Goal: Transaction & Acquisition: Purchase product/service

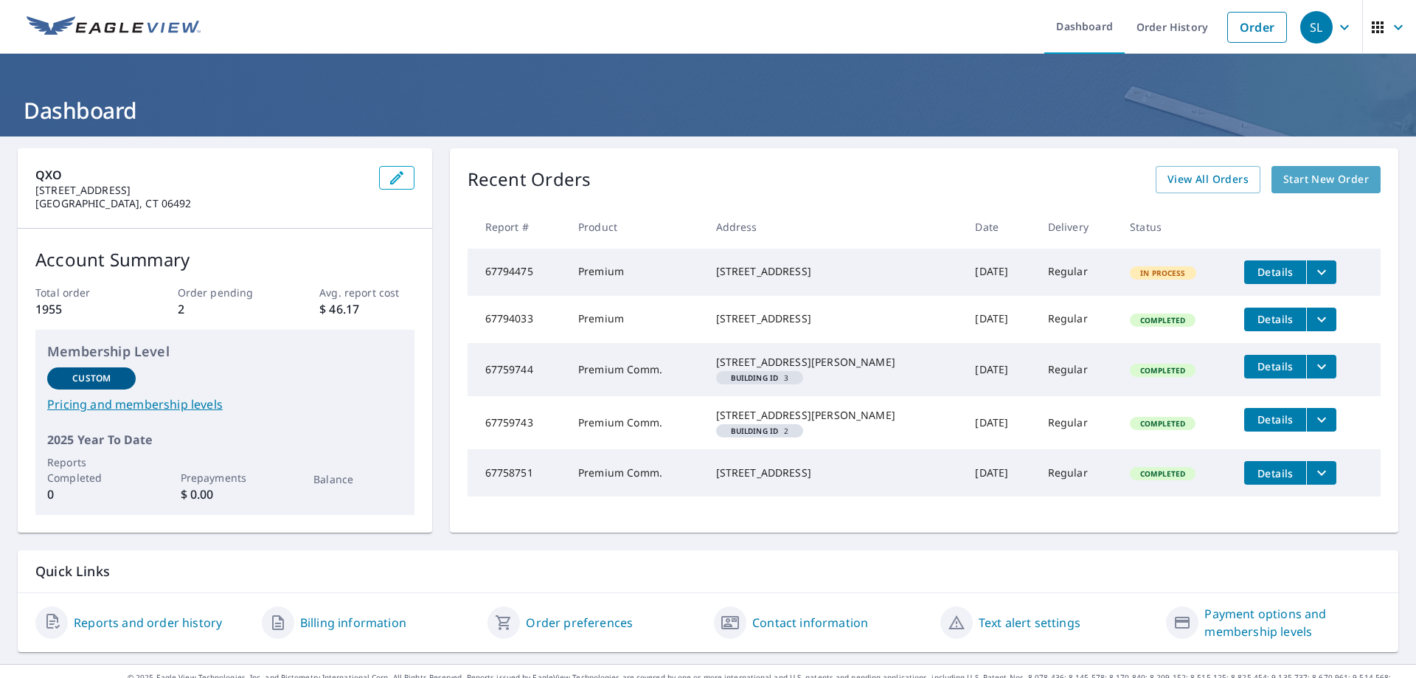
click at [1311, 176] on span "Start New Order" at bounding box center [1326, 179] width 86 height 18
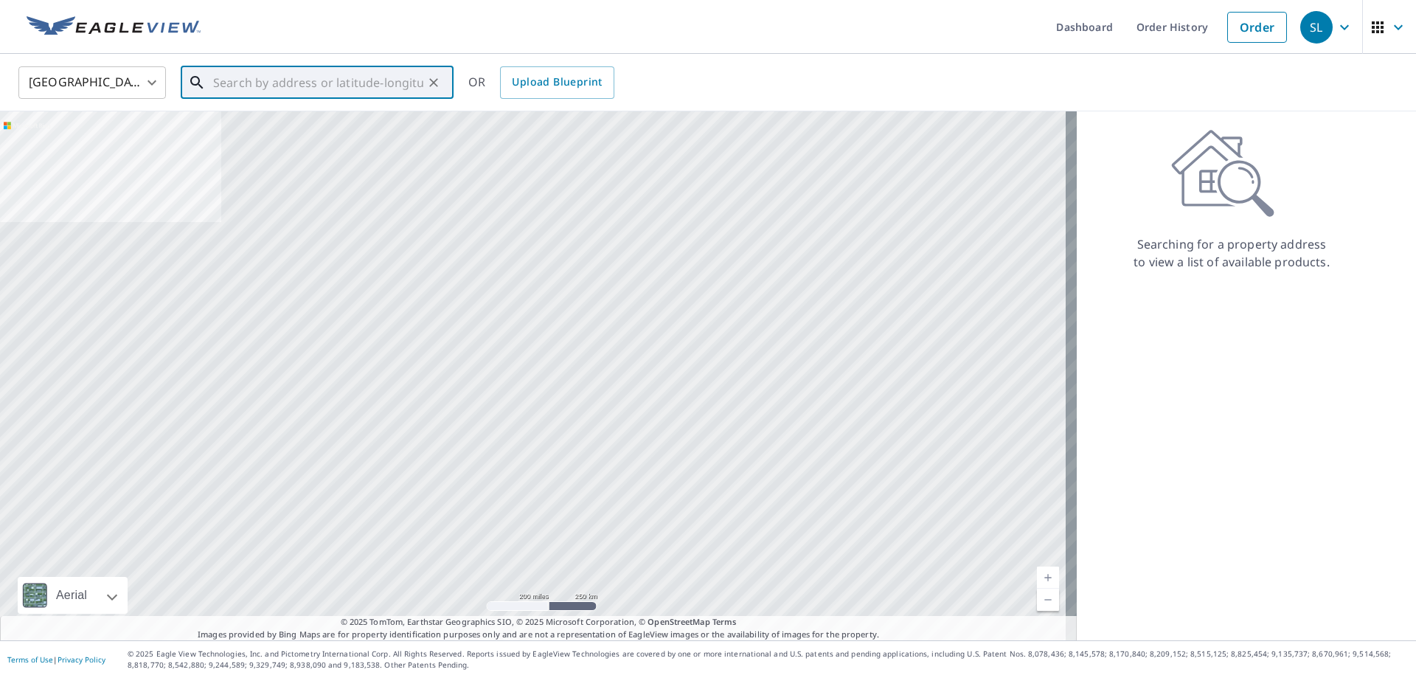
click at [279, 72] on input "text" at bounding box center [318, 82] width 210 height 41
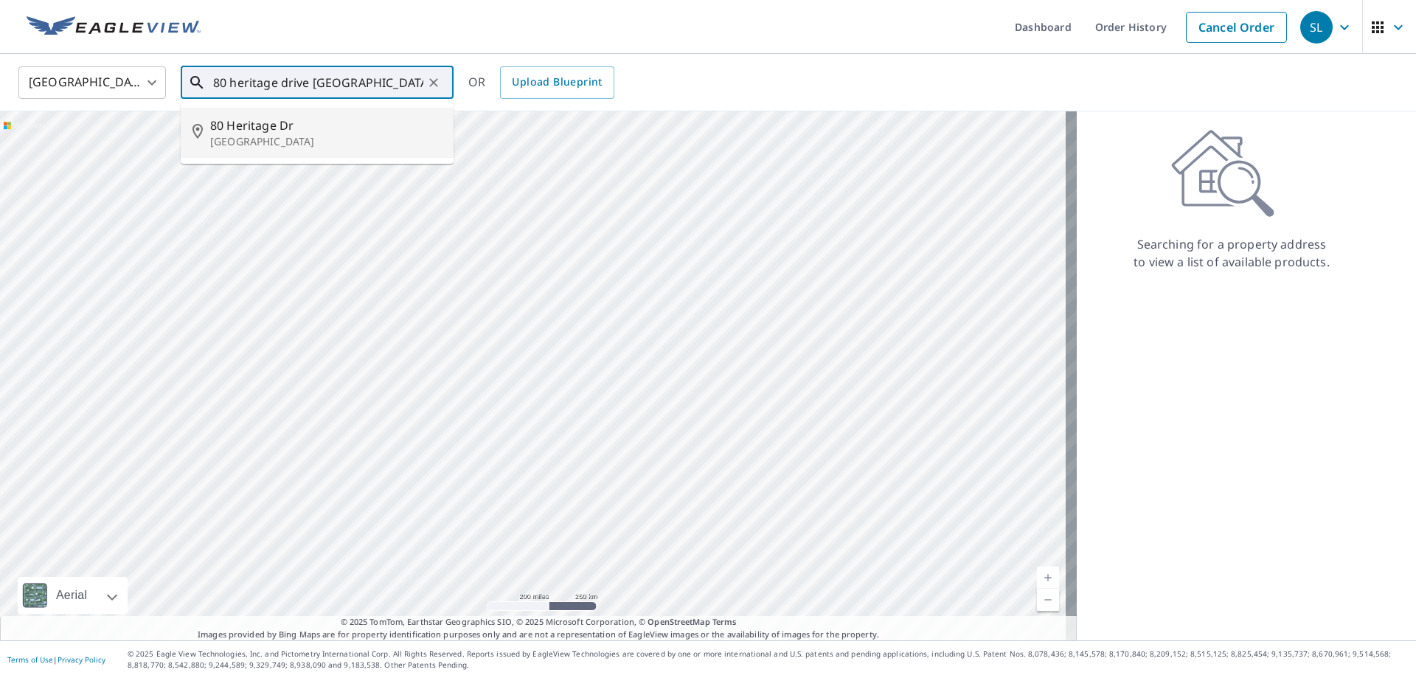
click at [269, 131] on span "80 Heritage Dr" at bounding box center [326, 126] width 232 height 18
type input "[STREET_ADDRESS][PERSON_NAME]"
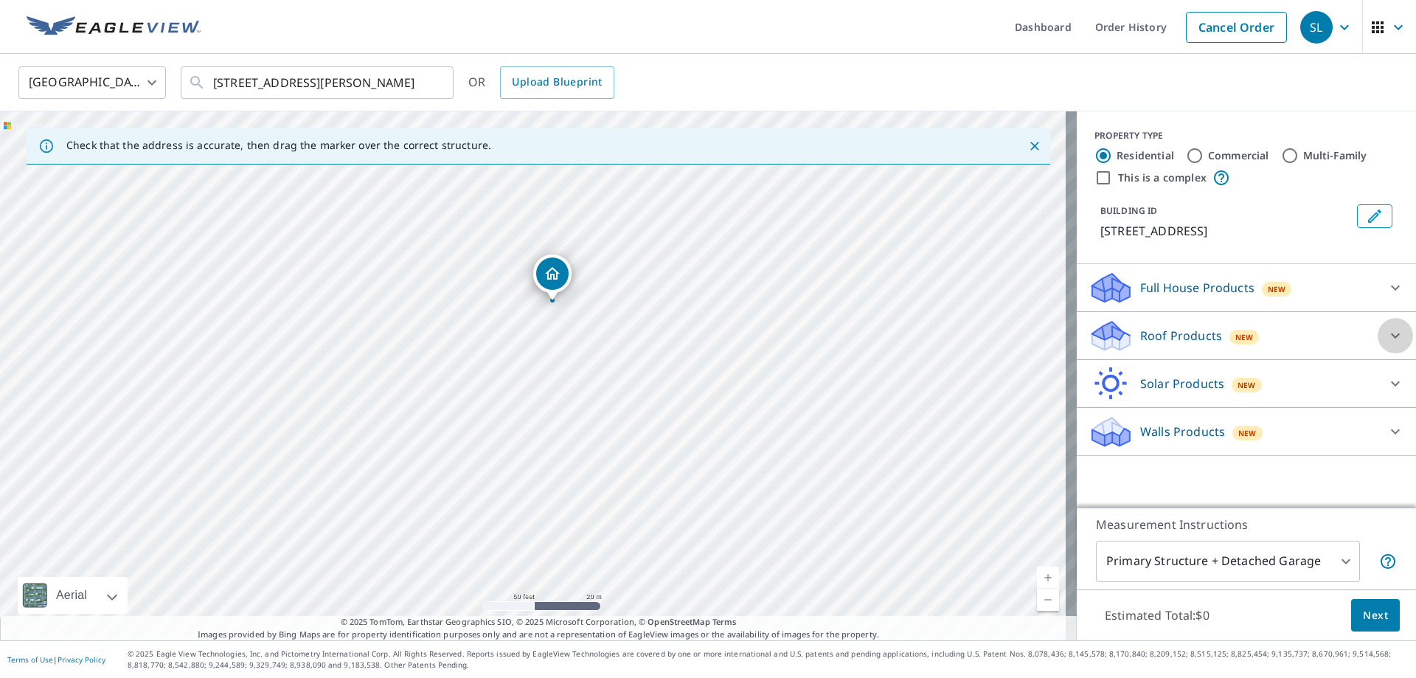
click at [1391, 336] on icon at bounding box center [1395, 335] width 9 height 5
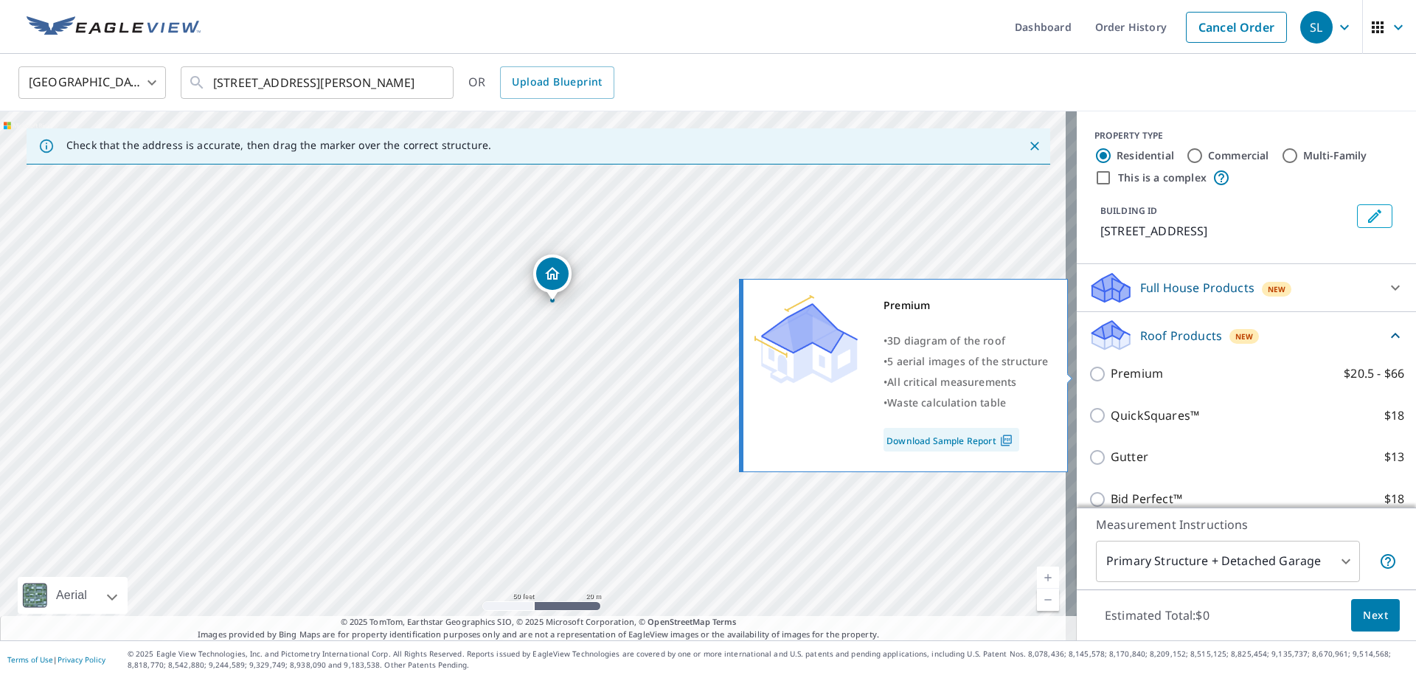
click at [1089, 375] on input "Premium $20.5 - $66" at bounding box center [1100, 374] width 22 height 18
checkbox input "true"
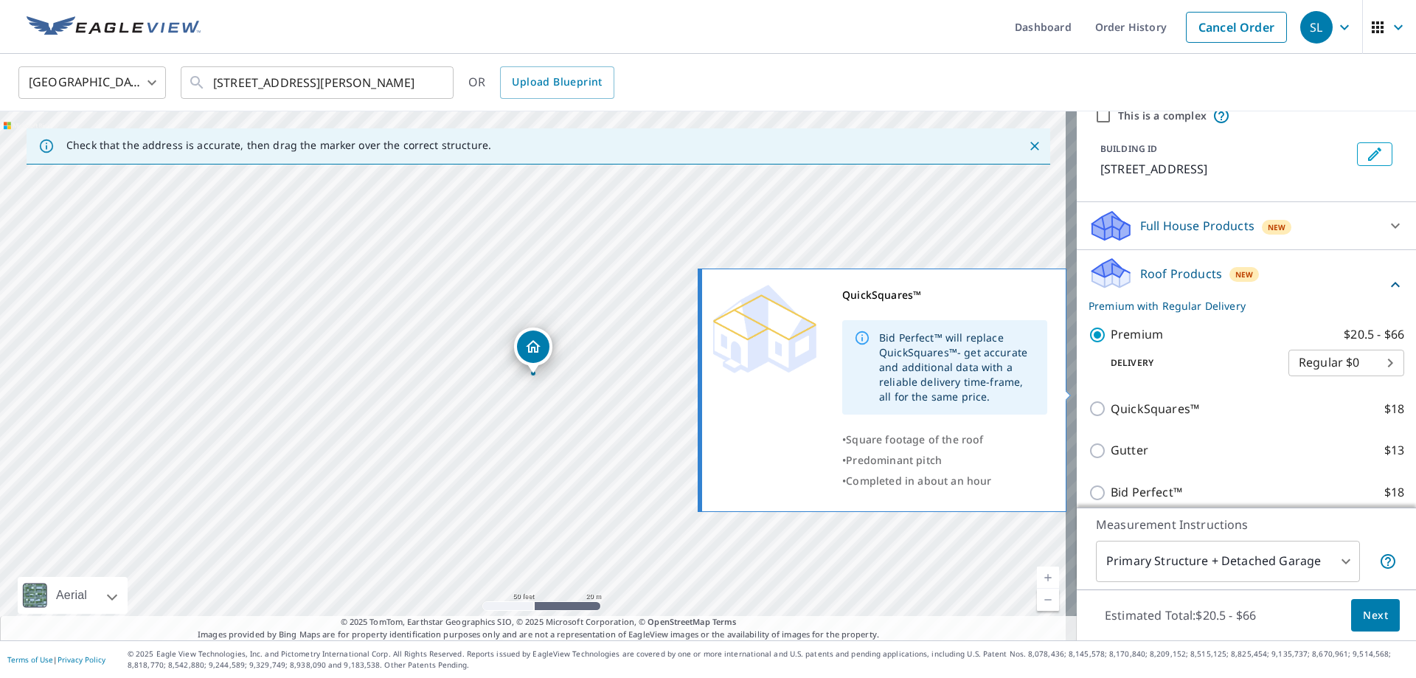
scroll to position [170, 0]
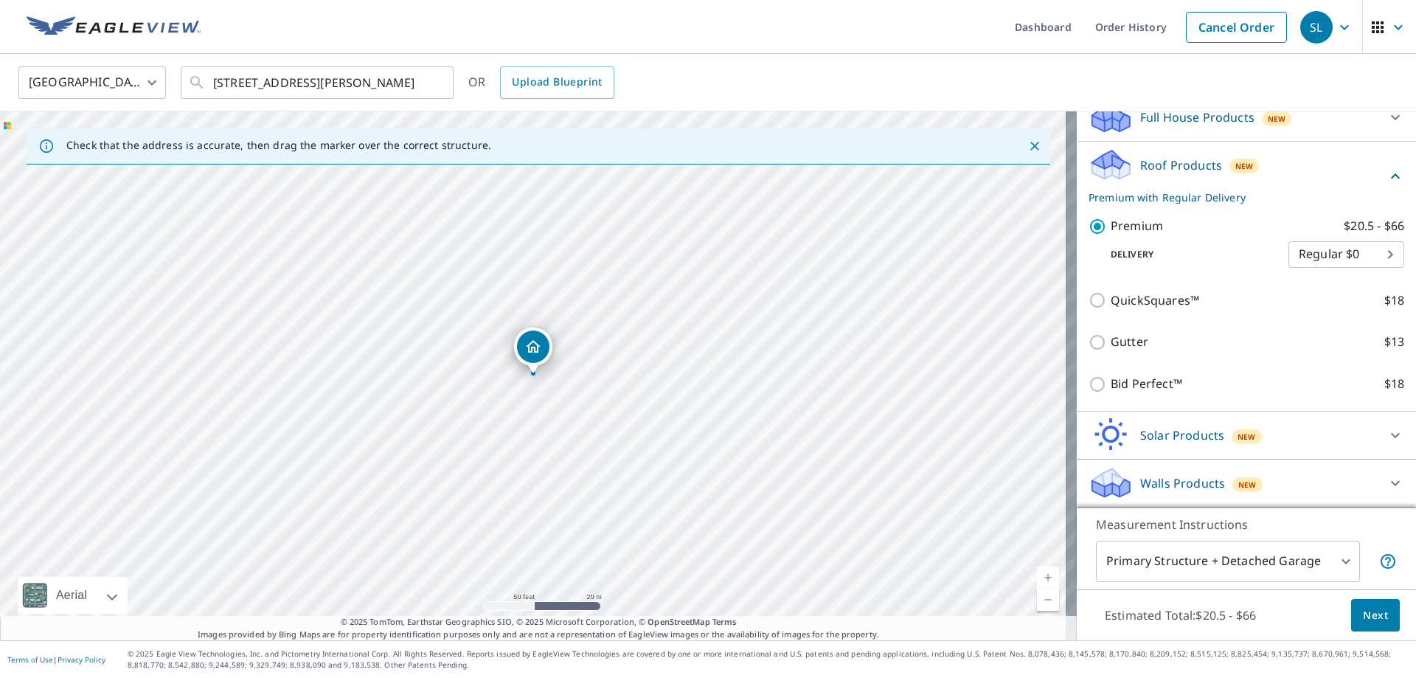
click at [1376, 613] on span "Next" at bounding box center [1375, 615] width 25 height 18
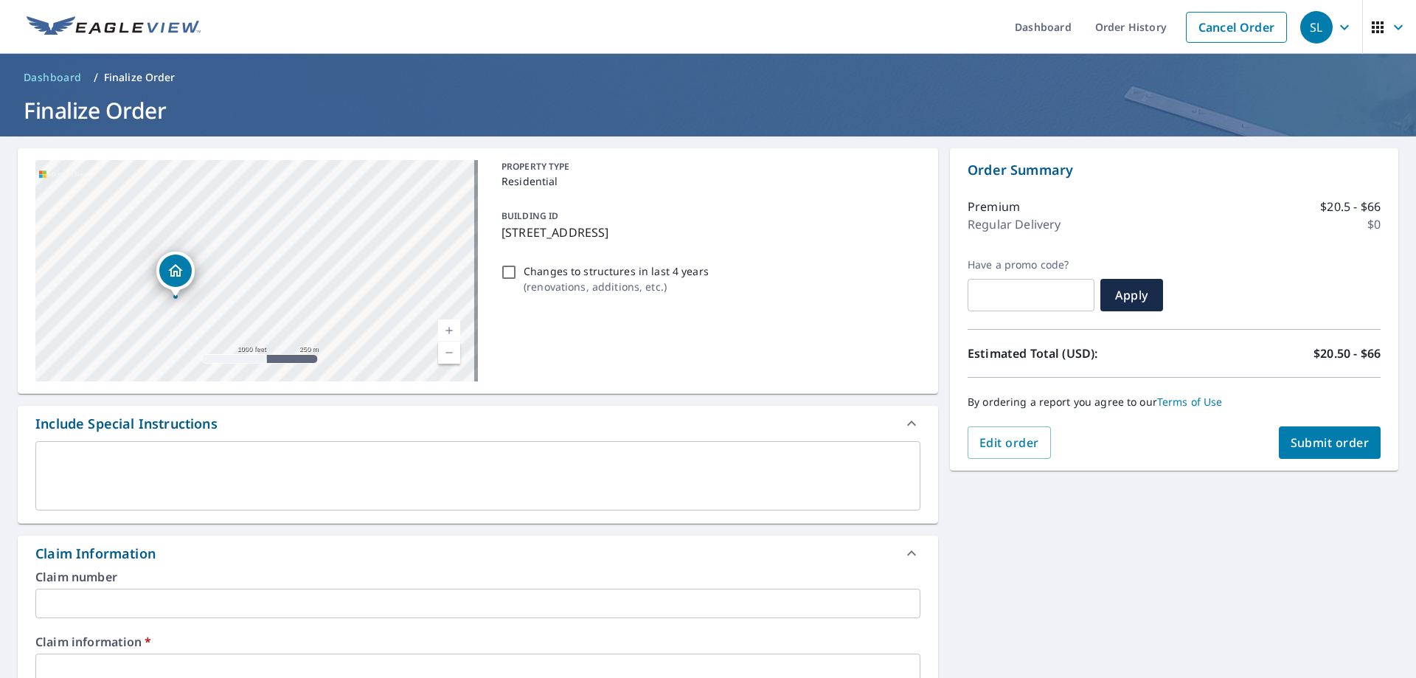
click at [117, 590] on input "text" at bounding box center [477, 604] width 885 height 30
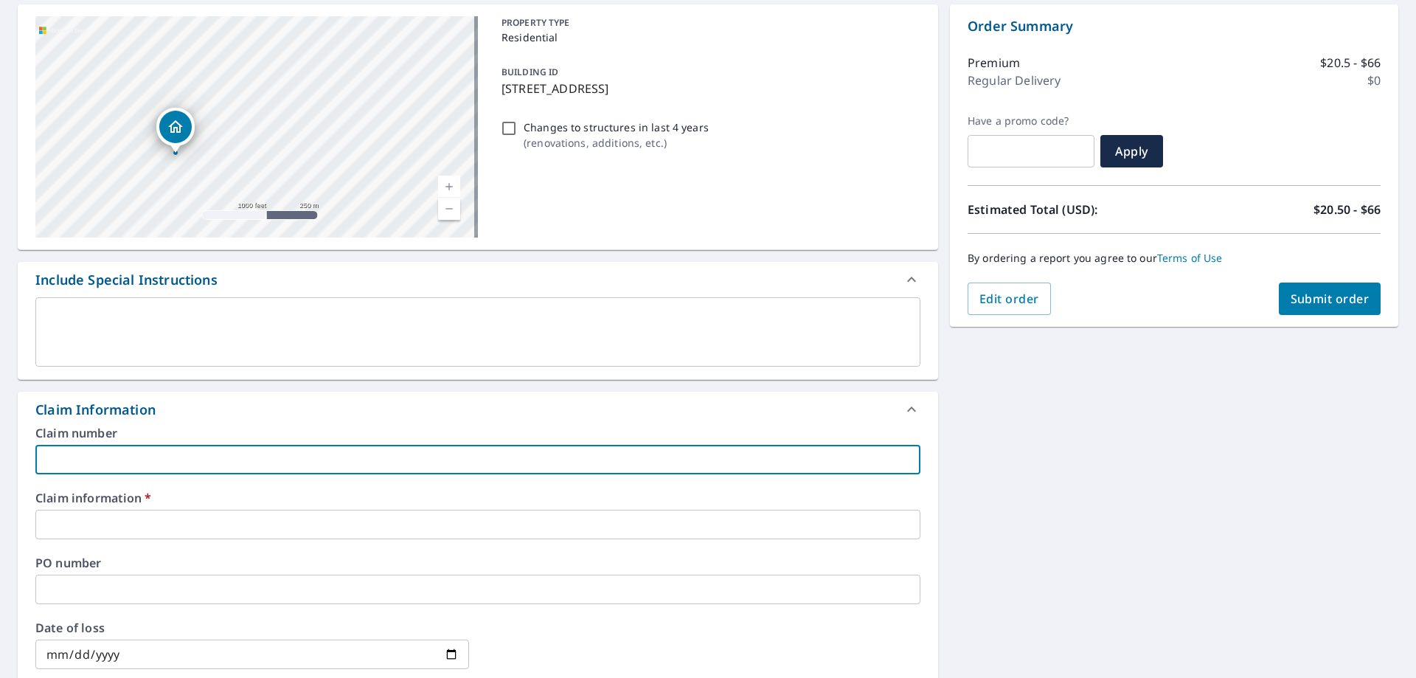
scroll to position [148, 0]
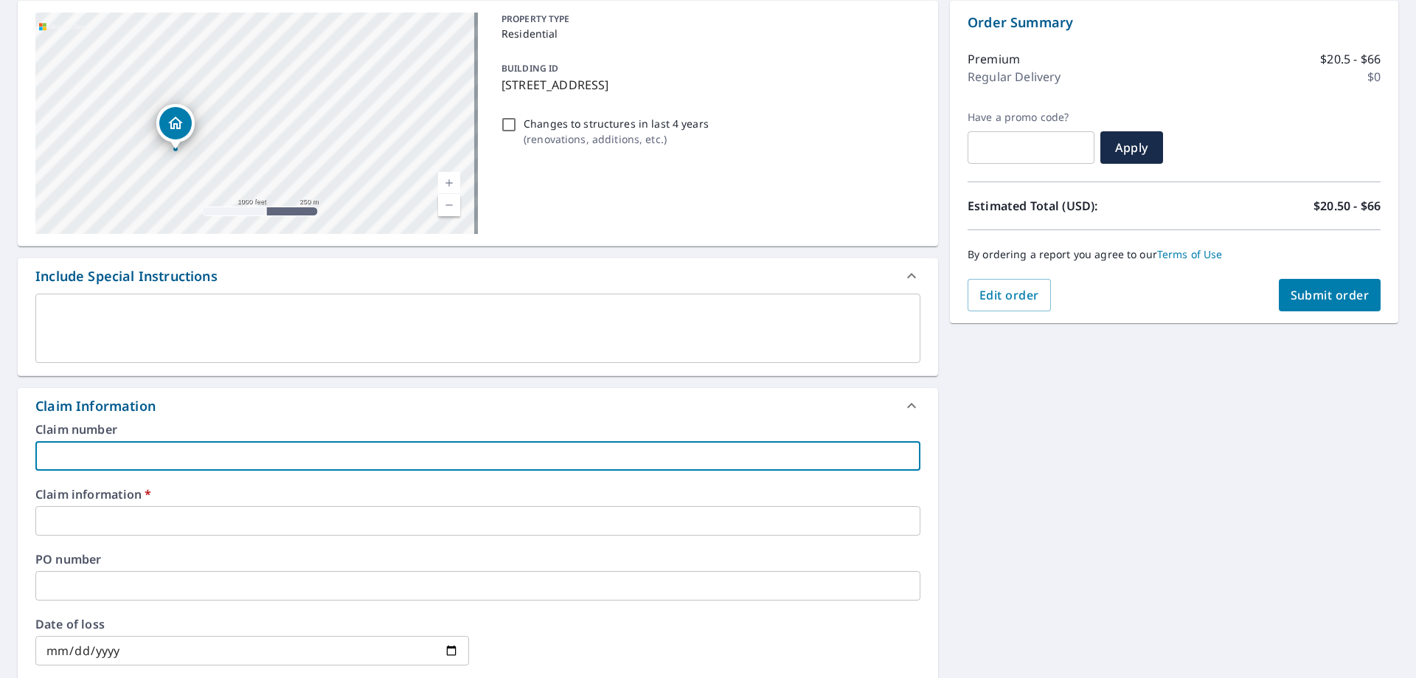
click at [110, 524] on input "text" at bounding box center [477, 521] width 885 height 30
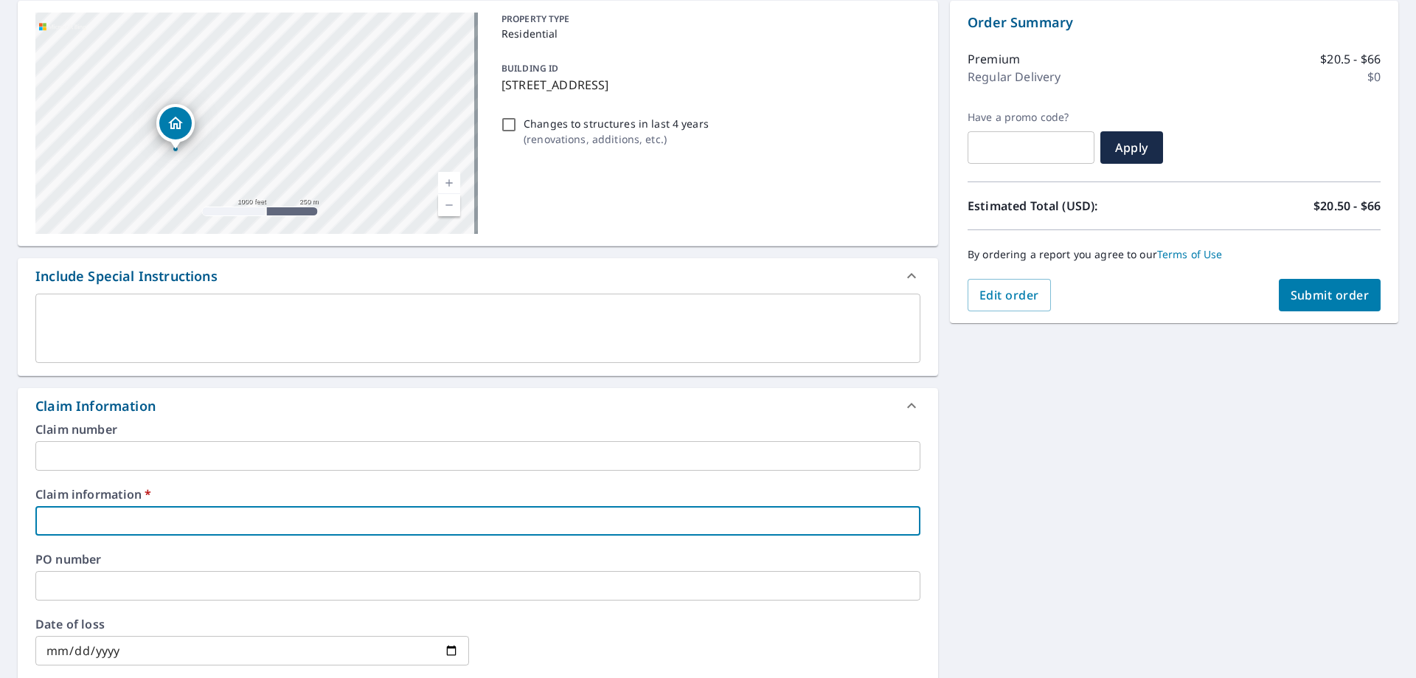
type input "431558"
checkbox input "true"
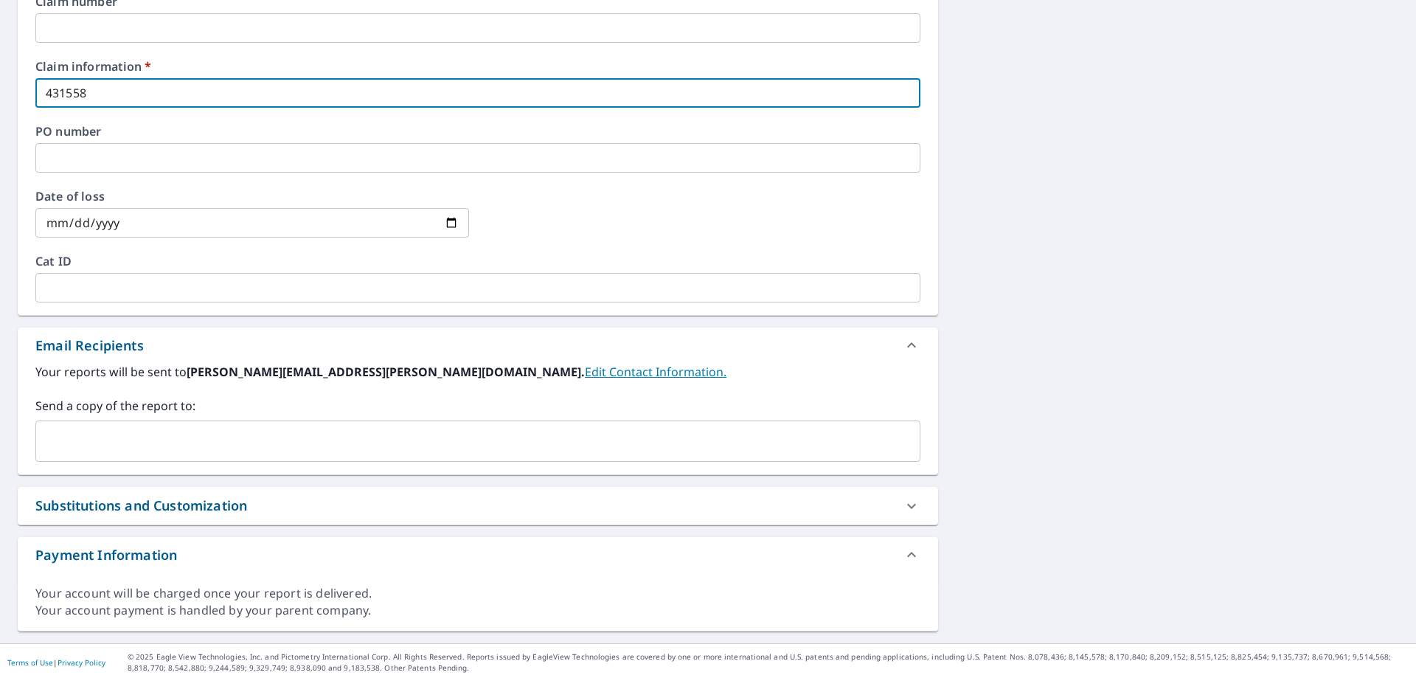
scroll to position [578, 0]
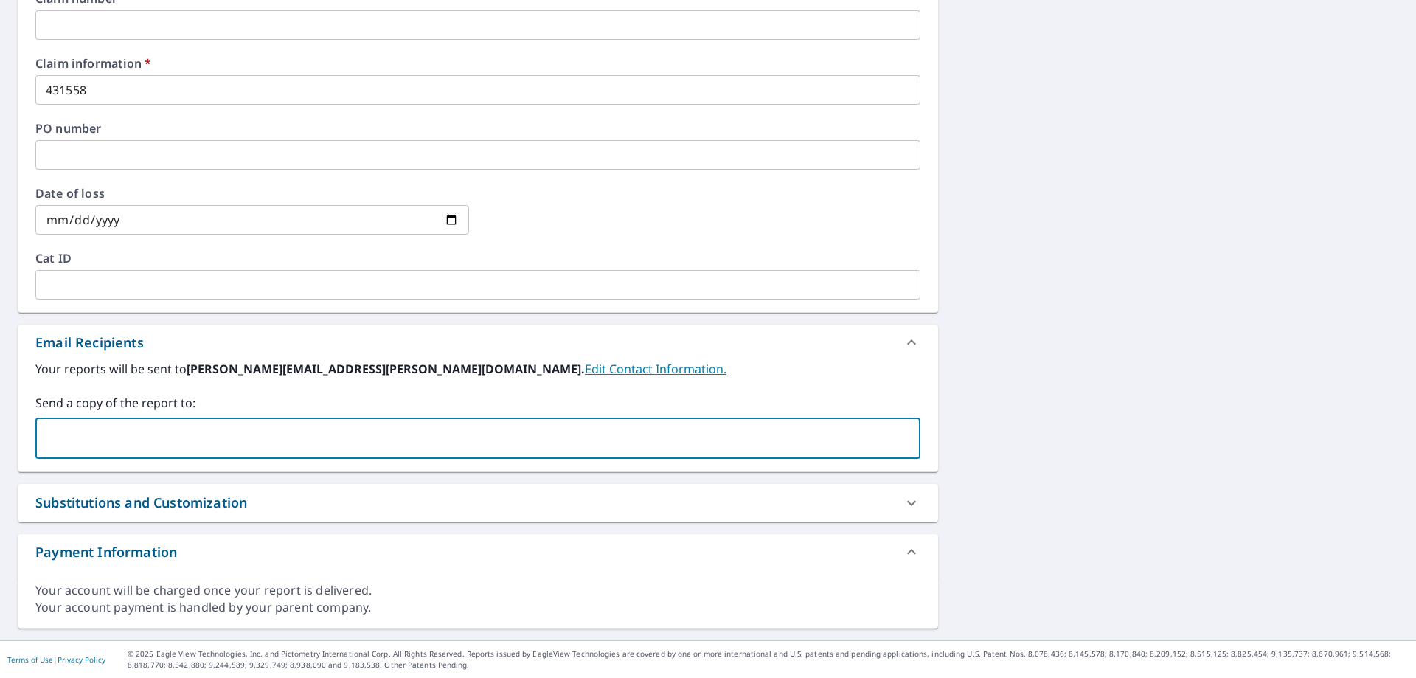
click at [181, 443] on input "text" at bounding box center [467, 438] width 850 height 28
type input "[PERSON_NAME][EMAIL_ADDRESS][PERSON_NAME][DOMAIN_NAME]"
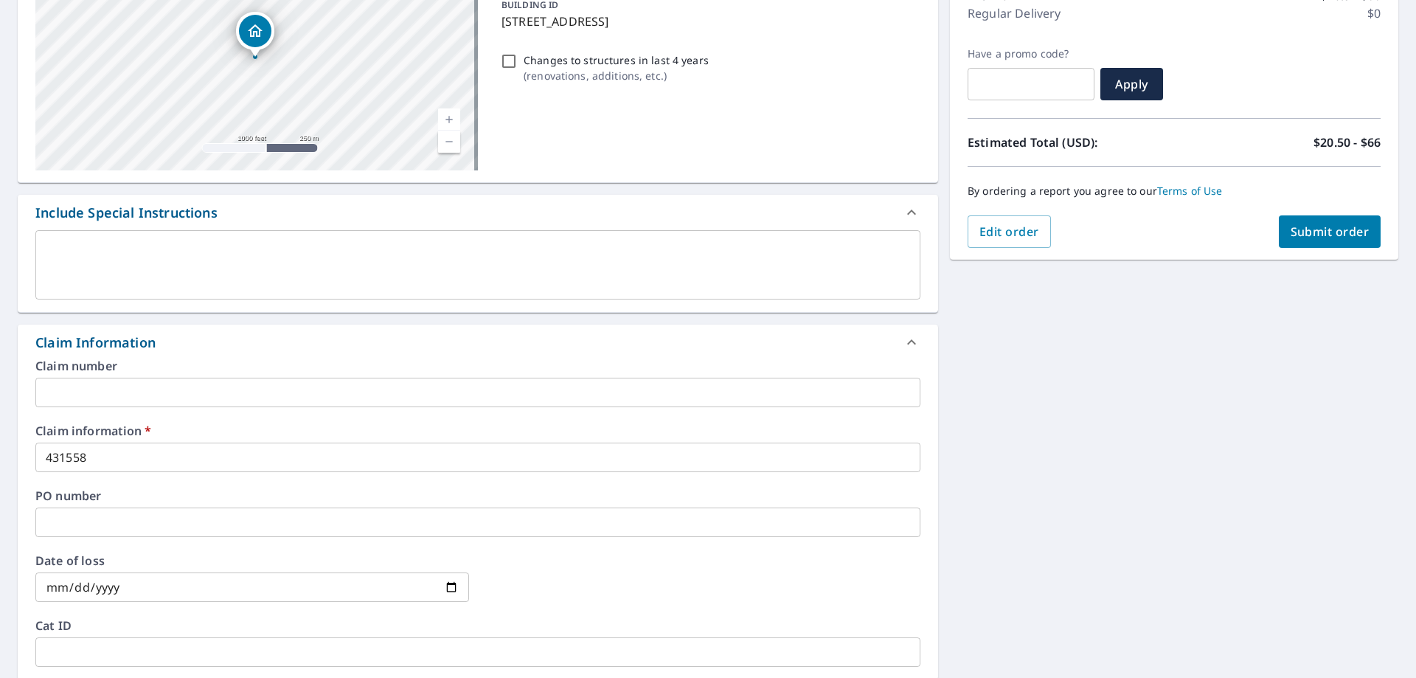
scroll to position [62, 0]
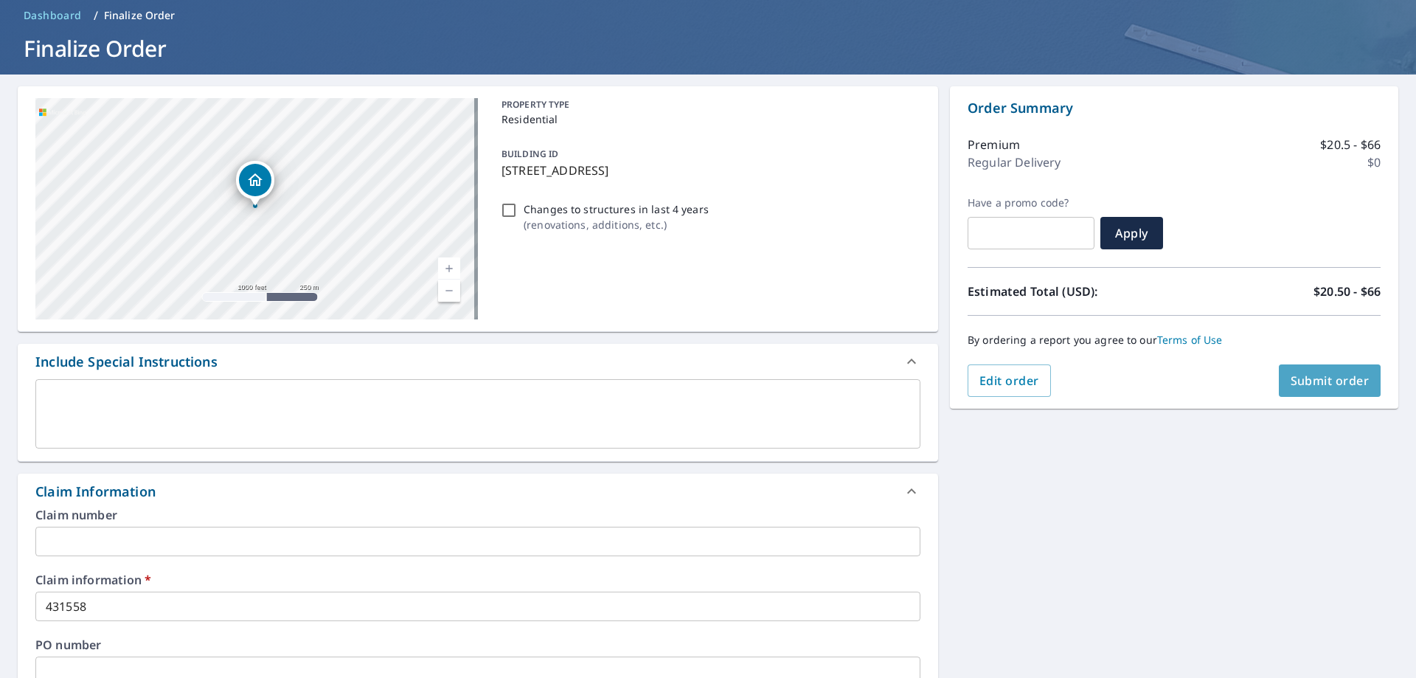
click at [1322, 389] on button "Submit order" at bounding box center [1330, 380] width 103 height 32
checkbox input "true"
